Goal: Transaction & Acquisition: Purchase product/service

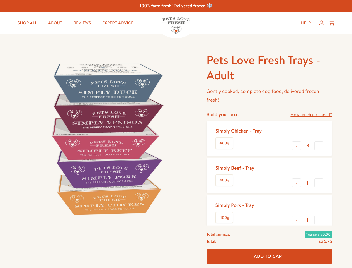
click at [176, 134] on img at bounding box center [106, 138] width 173 height 173
click at [311, 115] on link "How much do I need?" at bounding box center [312, 115] width 42 height 8
click at [0, 0] on div "Feeding guide Find out exactly how much food your dog needs Select a breed Affe…" at bounding box center [0, 0] width 0 height 0
click at [319, 146] on button "+" at bounding box center [319, 145] width 9 height 9
type input "4"
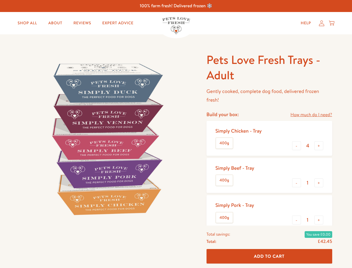
click at [297, 183] on button "-" at bounding box center [296, 182] width 9 height 9
click at [319, 183] on button "+" at bounding box center [319, 182] width 9 height 9
type input "1"
click at [297, 220] on button "-" at bounding box center [296, 219] width 9 height 9
click at [319, 220] on button "+" at bounding box center [319, 219] width 9 height 9
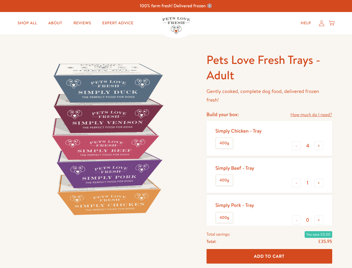
type input "1"
click at [270, 256] on span "Add To Cart" at bounding box center [269, 256] width 31 height 6
